Goal: Find specific page/section: Find specific page/section

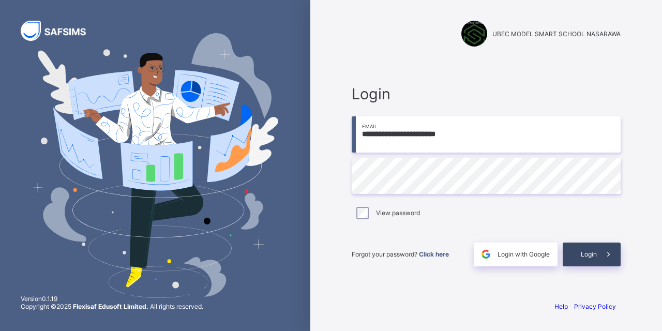
click at [589, 255] on span "Login" at bounding box center [589, 254] width 16 height 8
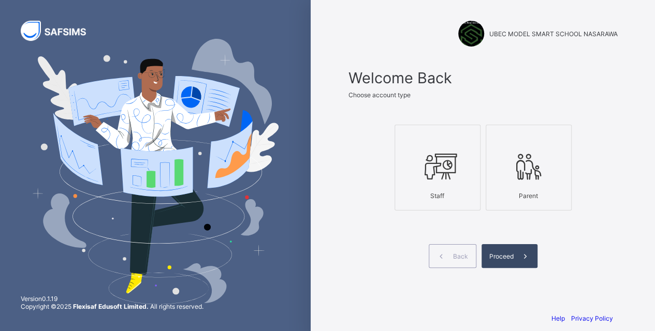
click at [503, 257] on span "Proceed" at bounding box center [501, 257] width 24 height 8
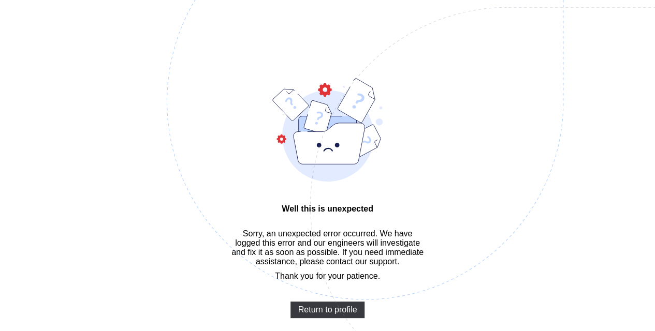
click at [339, 327] on img at bounding box center [437, 153] width 540 height 500
click at [329, 329] on img at bounding box center [437, 153] width 540 height 500
click at [330, 315] on span "Return to profile" at bounding box center [327, 309] width 59 height 9
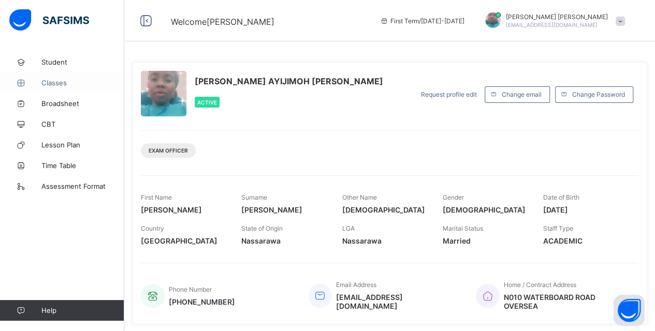
click at [59, 86] on span "Classes" at bounding box center [82, 83] width 83 height 8
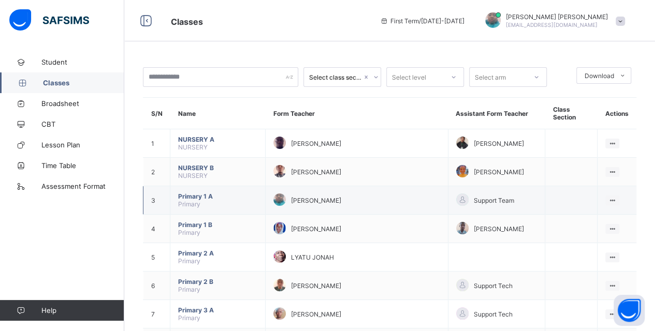
click at [341, 199] on span "[PERSON_NAME]" at bounding box center [316, 201] width 50 height 8
click at [619, 211] on ul "View Class" at bounding box center [590, 221] width 57 height 20
click at [607, 215] on div "View Class" at bounding box center [598, 220] width 32 height 10
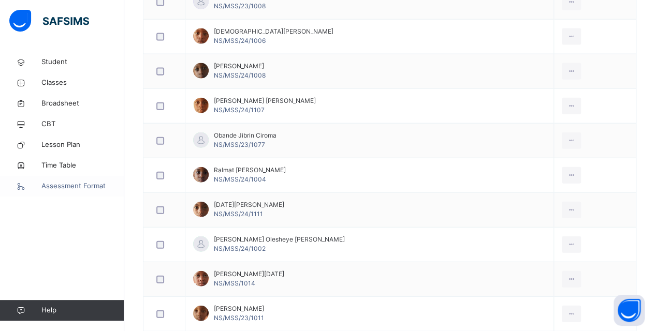
scroll to position [1219, 0]
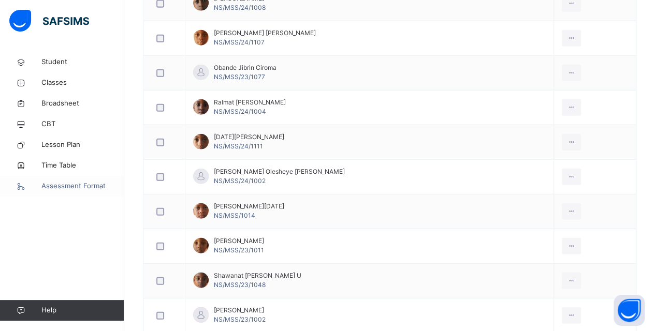
click at [2, 191] on link "Assessment Format" at bounding box center [62, 186] width 124 height 21
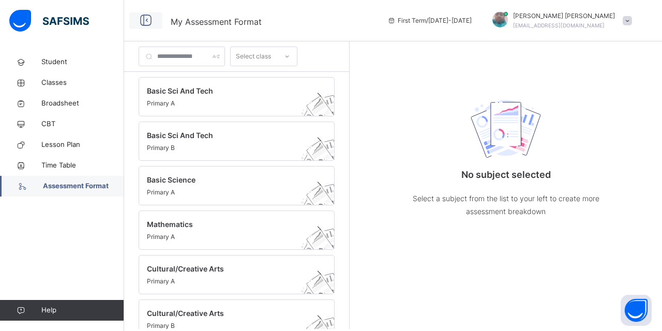
click at [148, 21] on icon at bounding box center [146, 20] width 18 height 19
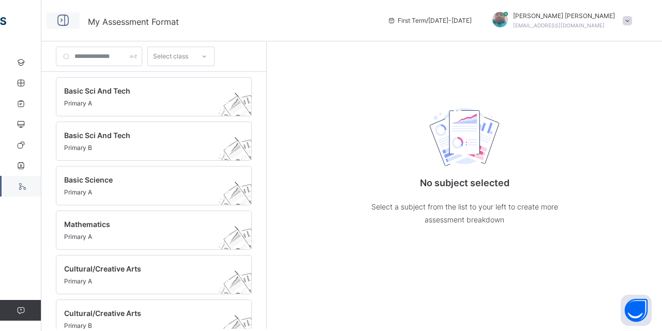
click at [63, 23] on icon at bounding box center [63, 20] width 18 height 19
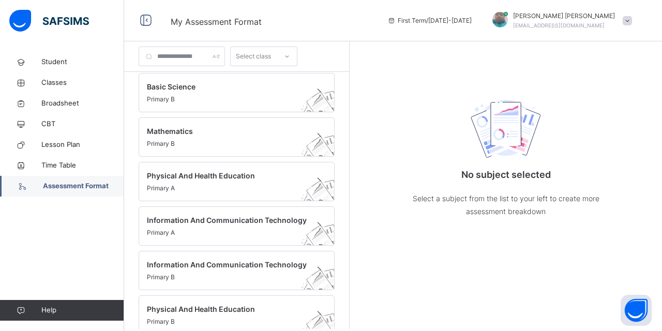
scroll to position [262, 0]
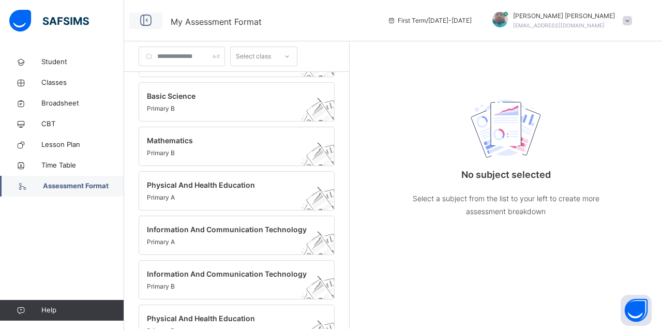
click at [143, 21] on icon at bounding box center [146, 20] width 18 height 19
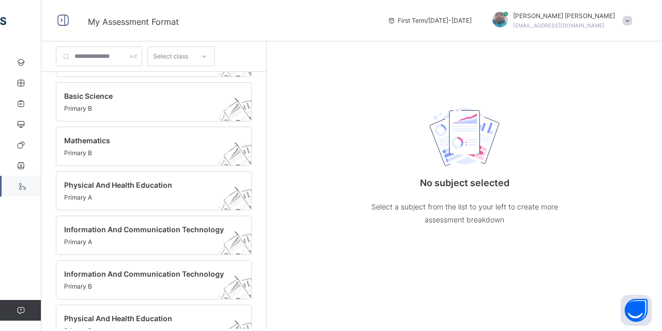
click at [357, 105] on div "No subject selected Select a subject from the list to your left to create more …" at bounding box center [464, 185] width 395 height 288
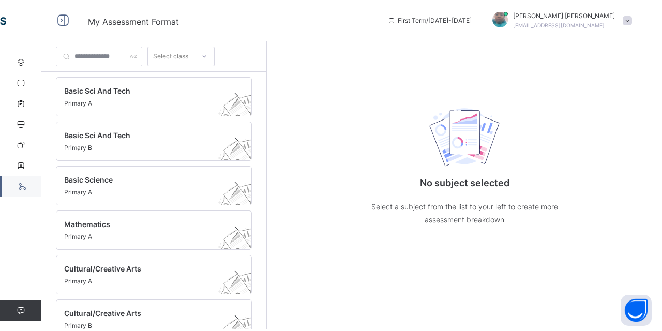
scroll to position [0, 0]
click at [64, 22] on icon at bounding box center [63, 20] width 18 height 19
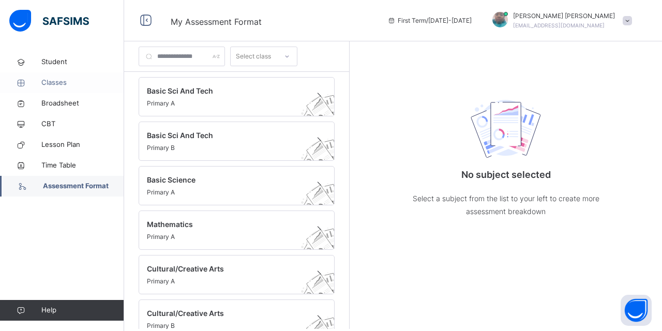
click at [58, 83] on span "Classes" at bounding box center [82, 83] width 83 height 10
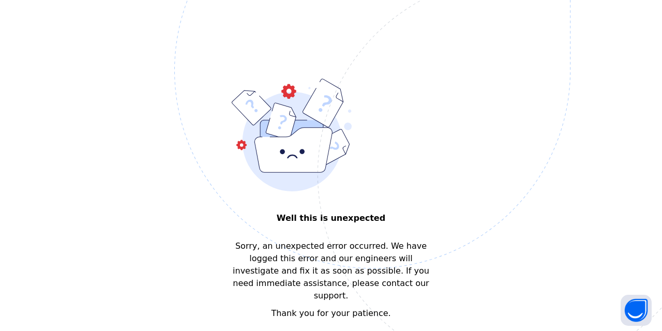
click at [337, 328] on img at bounding box center [444, 122] width 540 height 500
click at [360, 329] on img at bounding box center [444, 122] width 540 height 500
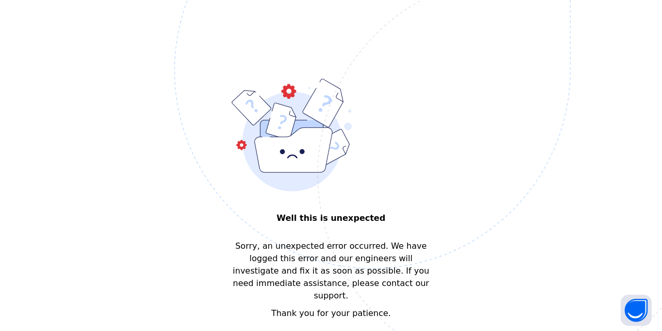
click at [360, 329] on img at bounding box center [444, 122] width 540 height 500
click at [341, 328] on img at bounding box center [444, 122] width 540 height 500
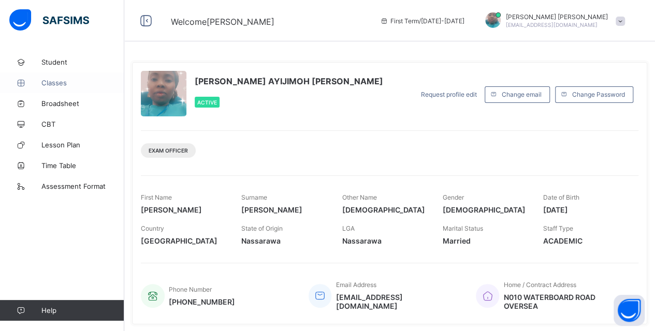
click at [66, 81] on span "Classes" at bounding box center [82, 83] width 83 height 8
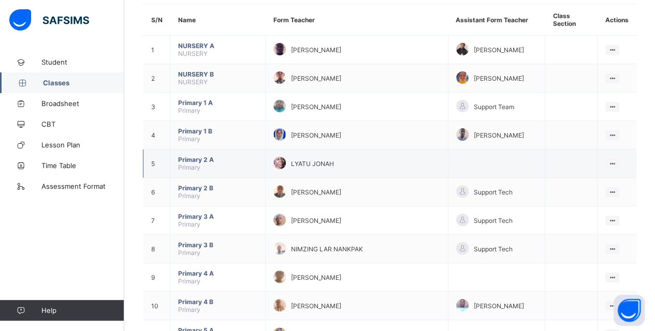
scroll to position [104, 0]
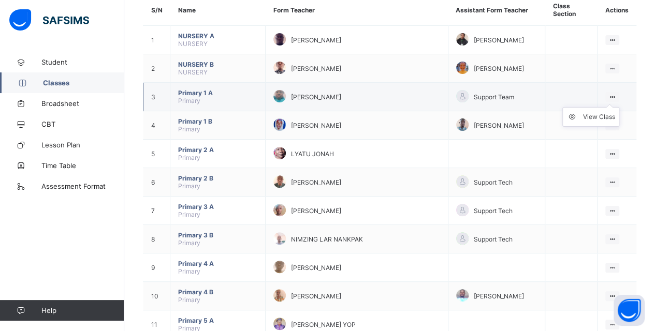
click at [614, 107] on ul "View Class" at bounding box center [590, 117] width 57 height 20
click at [608, 114] on div "View Class" at bounding box center [598, 117] width 32 height 10
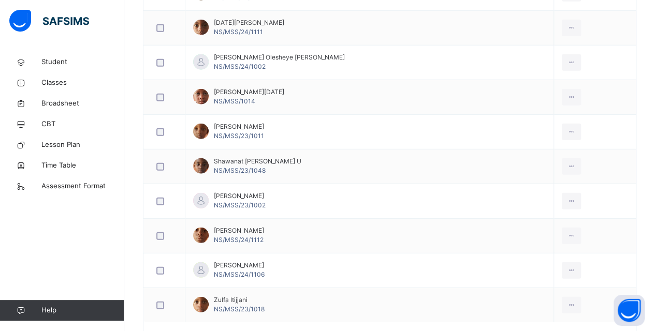
scroll to position [1375, 0]
